Goal: Check status: Check status

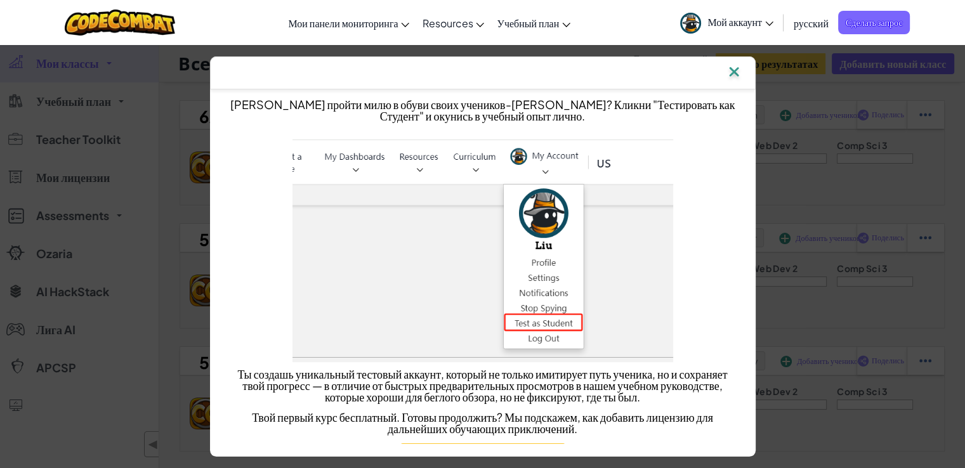
drag, startPoint x: 755, startPoint y: 69, endPoint x: 721, endPoint y: 69, distance: 34.9
click at [725, 69] on div at bounding box center [482, 72] width 545 height 33
click at [738, 78] on img at bounding box center [734, 72] width 16 height 19
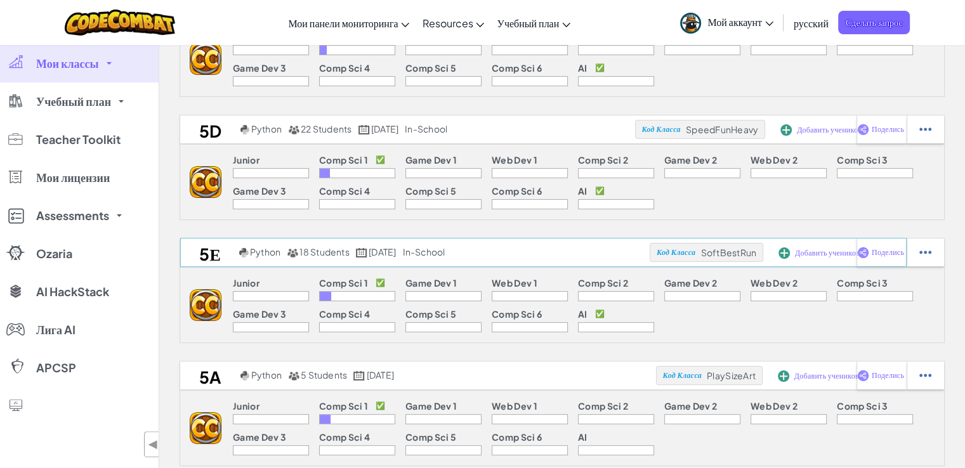
scroll to position [254, 0]
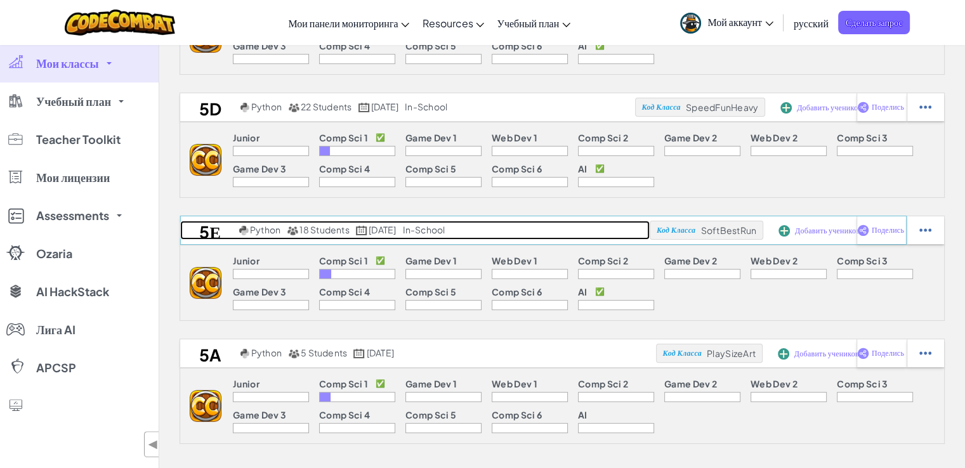
click at [214, 237] on h2 "5Е" at bounding box center [208, 230] width 56 height 19
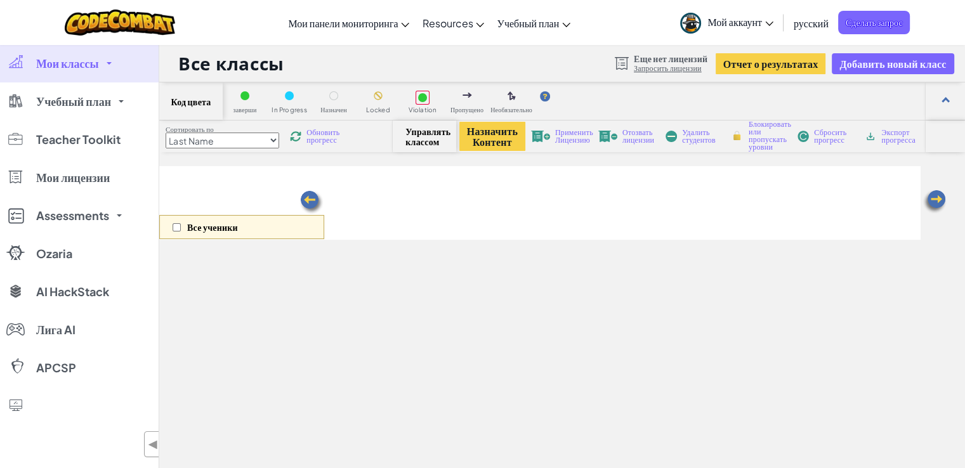
select select "560f1a9f22961295f9427742"
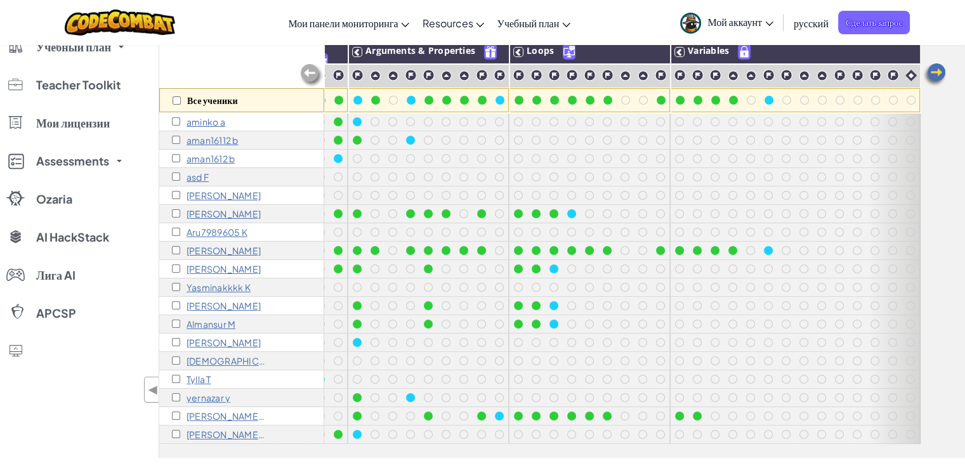
scroll to position [10, 92]
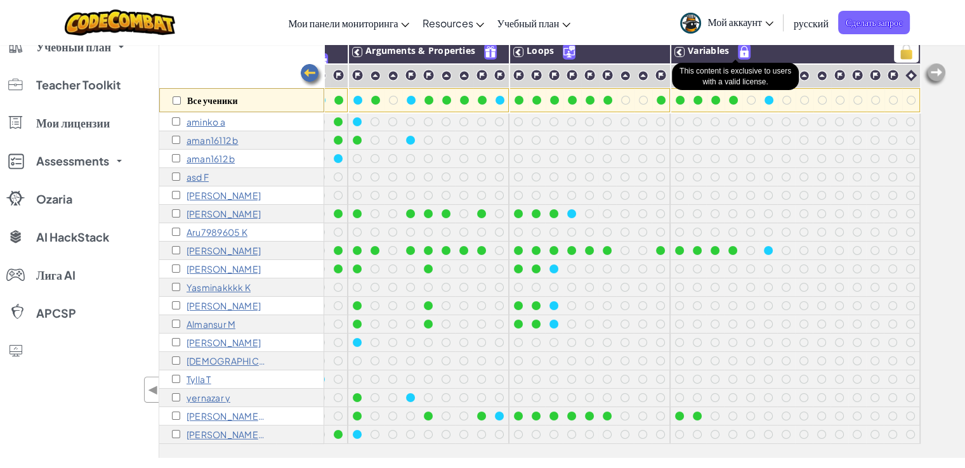
click at [738, 52] on img at bounding box center [743, 51] width 11 height 15
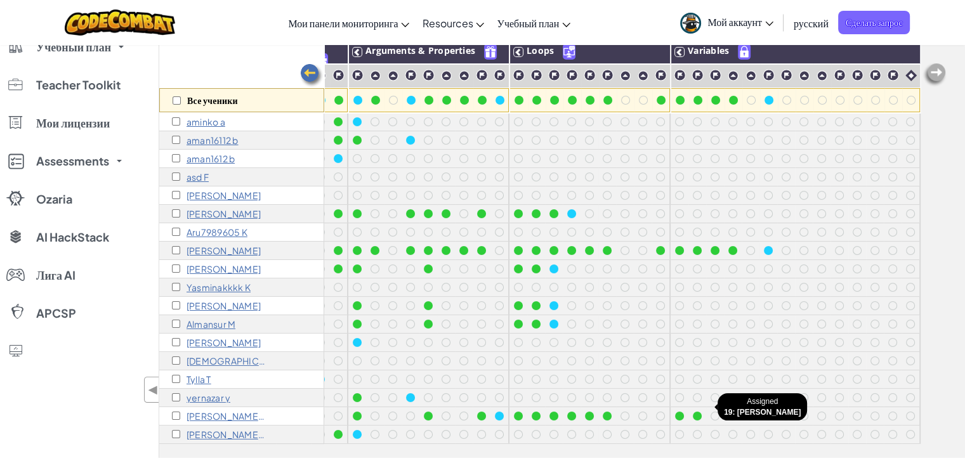
click at [708, 409] on div at bounding box center [715, 416] width 14 height 14
click at [710, 412] on div at bounding box center [714, 416] width 9 height 9
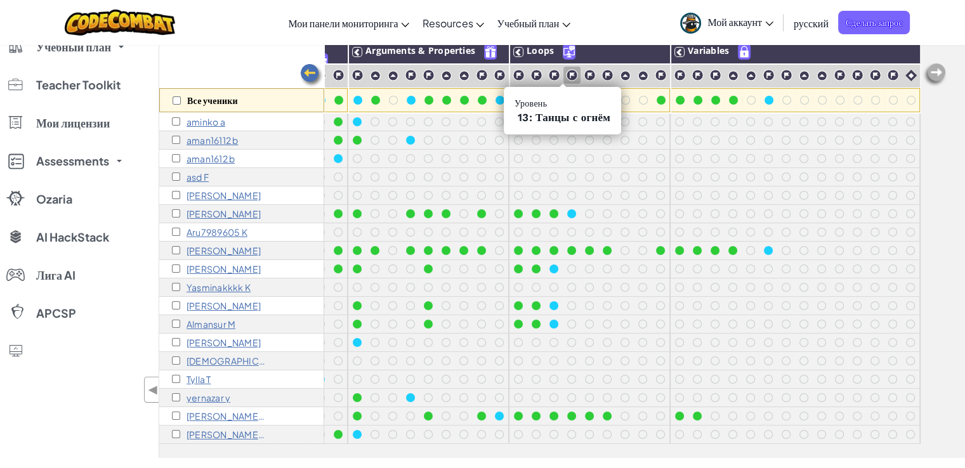
click at [566, 75] on img at bounding box center [572, 75] width 12 height 12
click at [566, 74] on img at bounding box center [572, 75] width 12 height 12
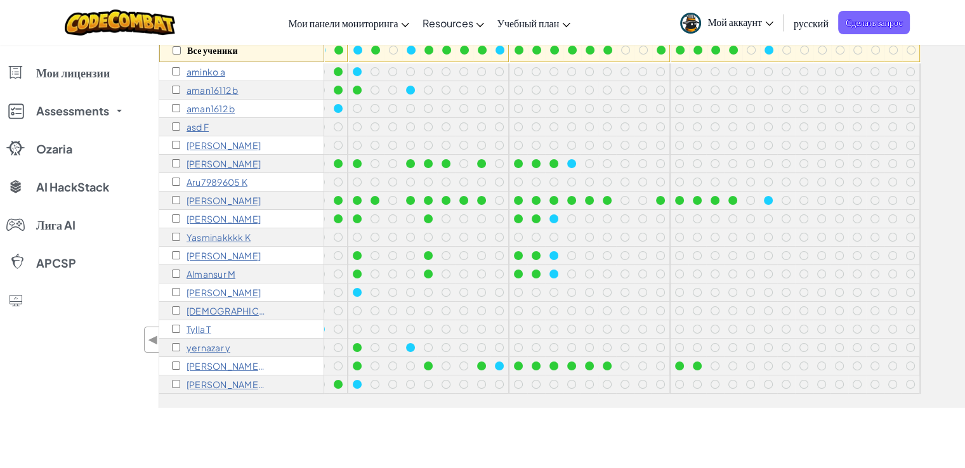
scroll to position [190, 0]
